Goal: Task Accomplishment & Management: Use online tool/utility

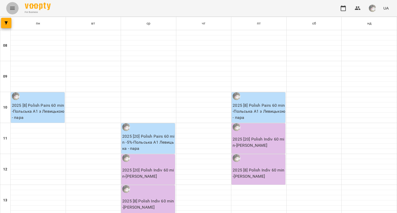
click at [12, 6] on icon "Menu" at bounding box center [12, 8] width 6 height 6
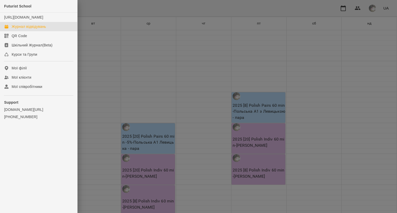
click at [22, 28] on link "Журнал відвідувань" at bounding box center [38, 26] width 77 height 9
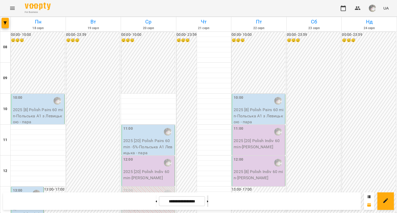
click at [208, 203] on button at bounding box center [207, 201] width 1 height 11
click at [208, 198] on button at bounding box center [207, 201] width 1 height 11
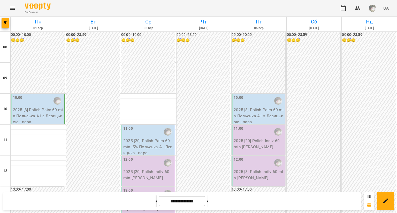
click at [155, 198] on button at bounding box center [155, 201] width 1 height 11
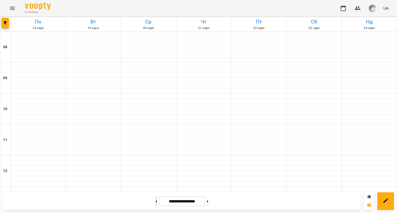
click at [155, 198] on button at bounding box center [155, 201] width 1 height 11
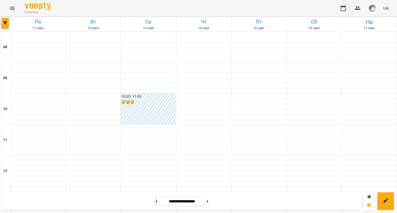
click at [155, 198] on button at bounding box center [155, 201] width 1 height 11
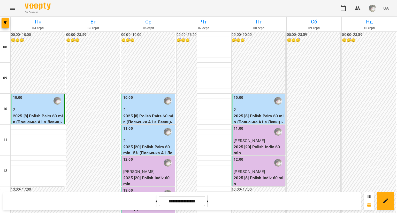
click at [208, 203] on button at bounding box center [207, 201] width 1 height 11
type input "**********"
